Goal: Check status: Check status

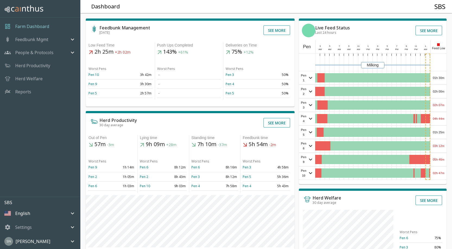
click at [442, 77] on div "01h 30m" at bounding box center [439, 77] width 16 height 13
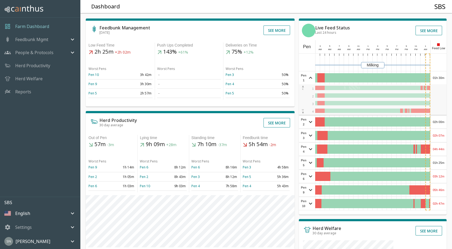
click at [443, 75] on div "01h 30m" at bounding box center [439, 77] width 16 height 13
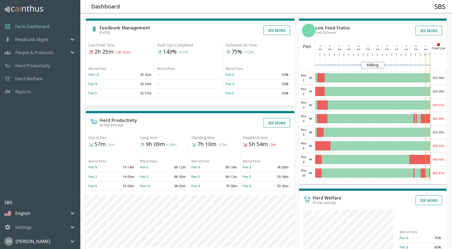
click at [439, 91] on div "02h 00m" at bounding box center [439, 91] width 16 height 13
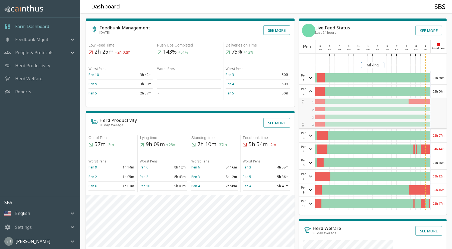
click at [439, 90] on div "02h 00m" at bounding box center [439, 91] width 16 height 13
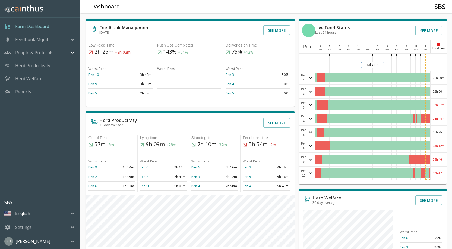
click at [443, 105] on div "02h 07m" at bounding box center [439, 104] width 16 height 13
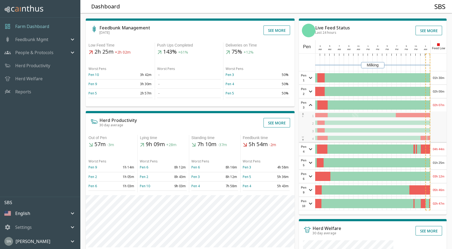
click at [441, 104] on div "02h 07m" at bounding box center [439, 104] width 16 height 13
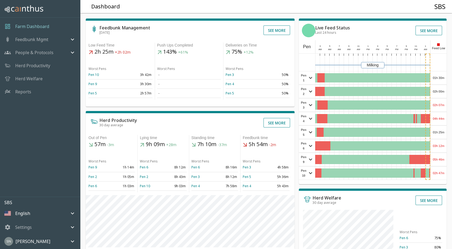
click at [441, 121] on div "04h 44m" at bounding box center [439, 118] width 16 height 13
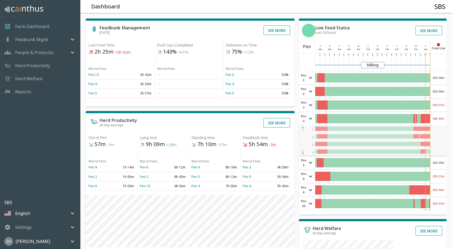
click at [441, 121] on div "04h 44m" at bounding box center [439, 118] width 16 height 13
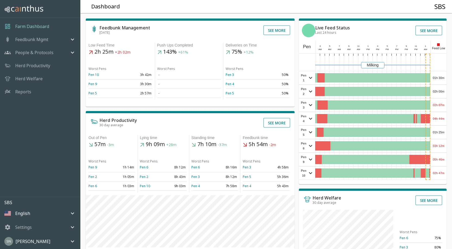
click at [440, 146] on div "03h 12m" at bounding box center [439, 145] width 16 height 13
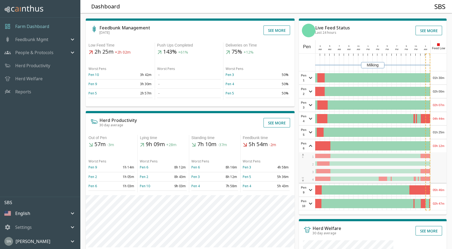
click at [440, 146] on div "03h 12m" at bounding box center [439, 145] width 16 height 13
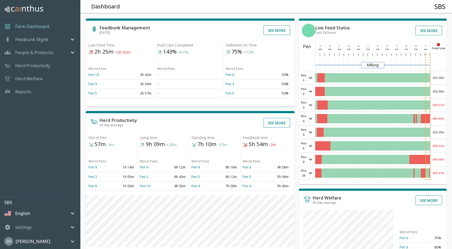
click at [439, 161] on div "05h 46m" at bounding box center [439, 159] width 16 height 13
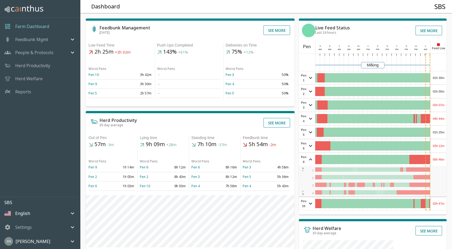
click at [439, 161] on div "05h 46m" at bounding box center [439, 159] width 16 height 13
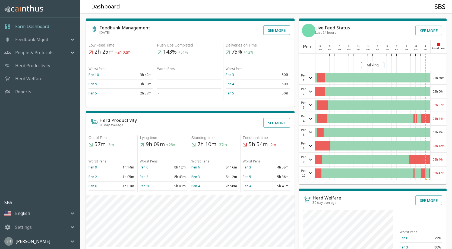
click at [439, 174] on div "02h 47m" at bounding box center [439, 172] width 16 height 13
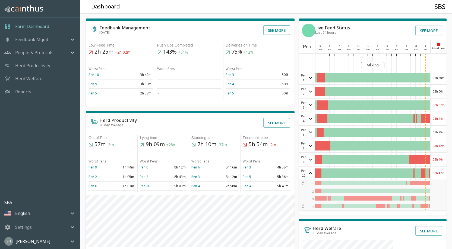
click at [439, 174] on div "02h 47m" at bounding box center [439, 172] width 16 height 13
